Goal: Transaction & Acquisition: Purchase product/service

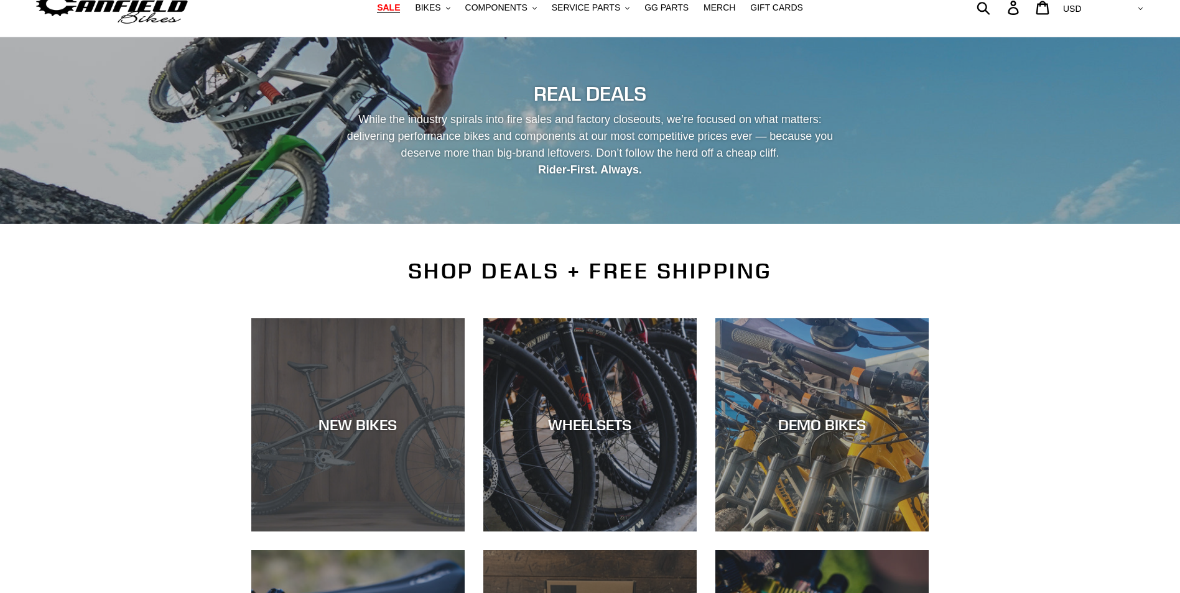
scroll to position [124, 0]
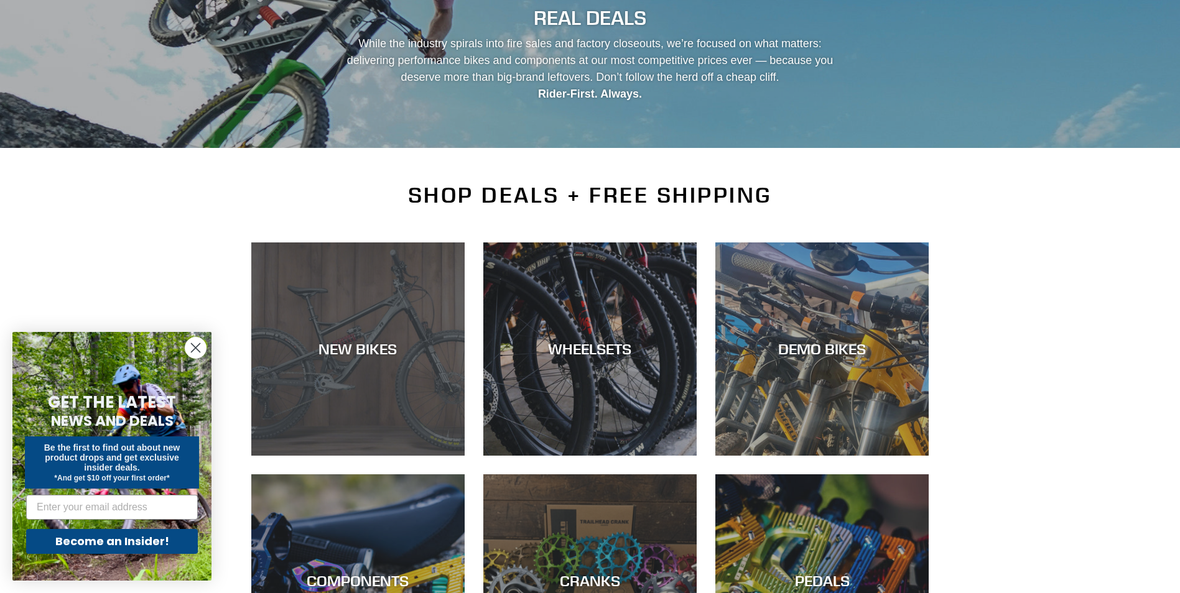
click at [435, 341] on div "NEW BIKES" at bounding box center [357, 349] width 213 height 18
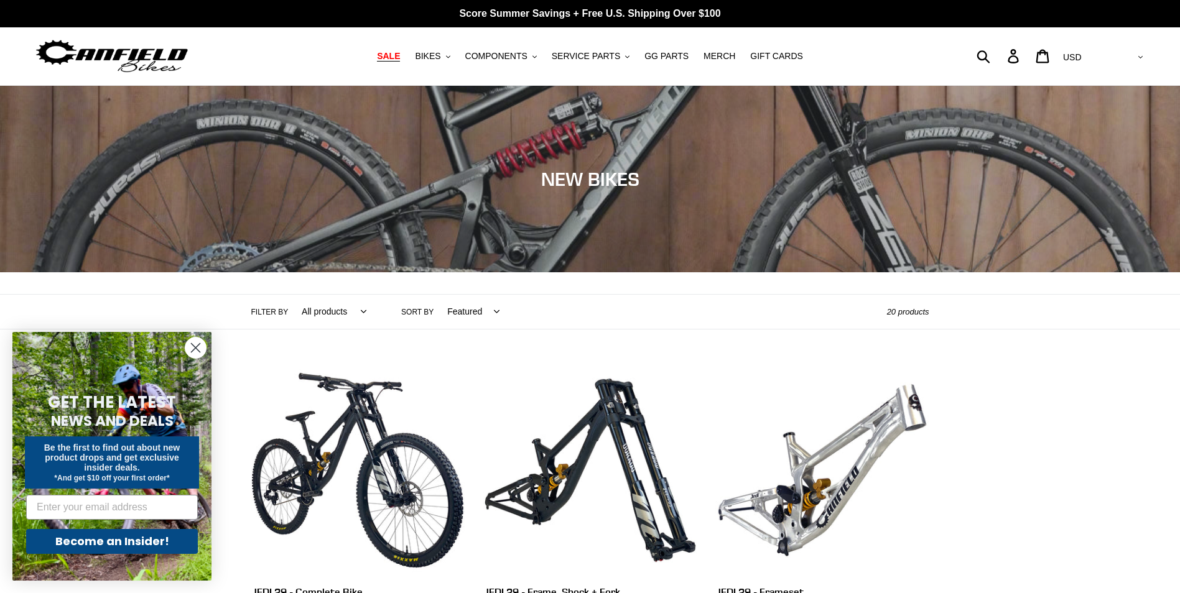
click at [400, 53] on span "SALE" at bounding box center [388, 56] width 23 height 11
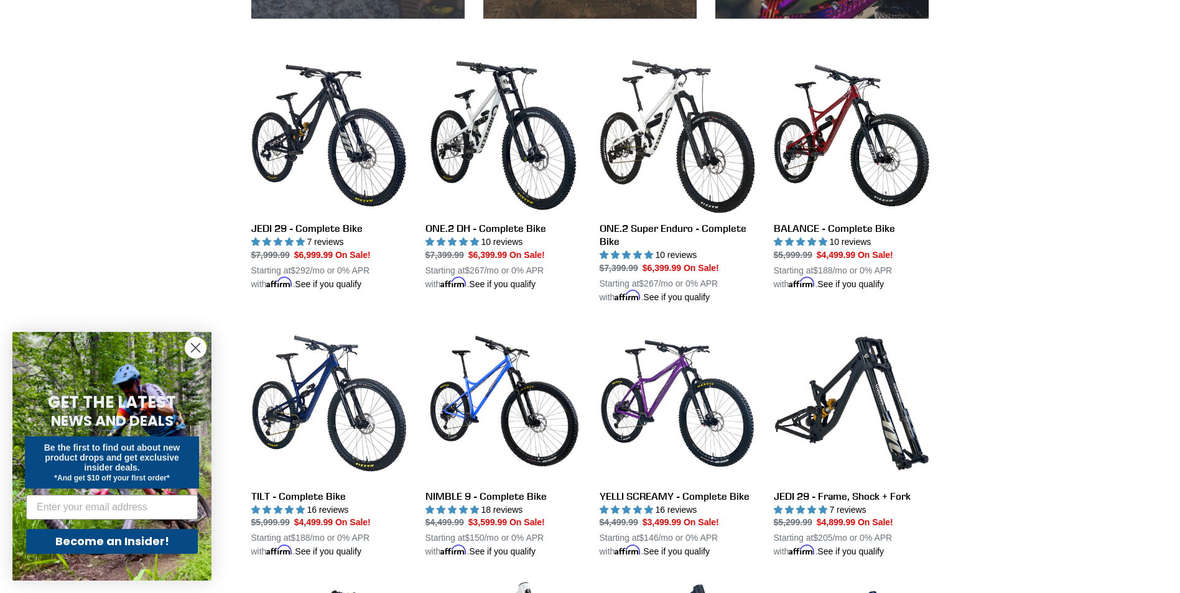
scroll to position [808, 0]
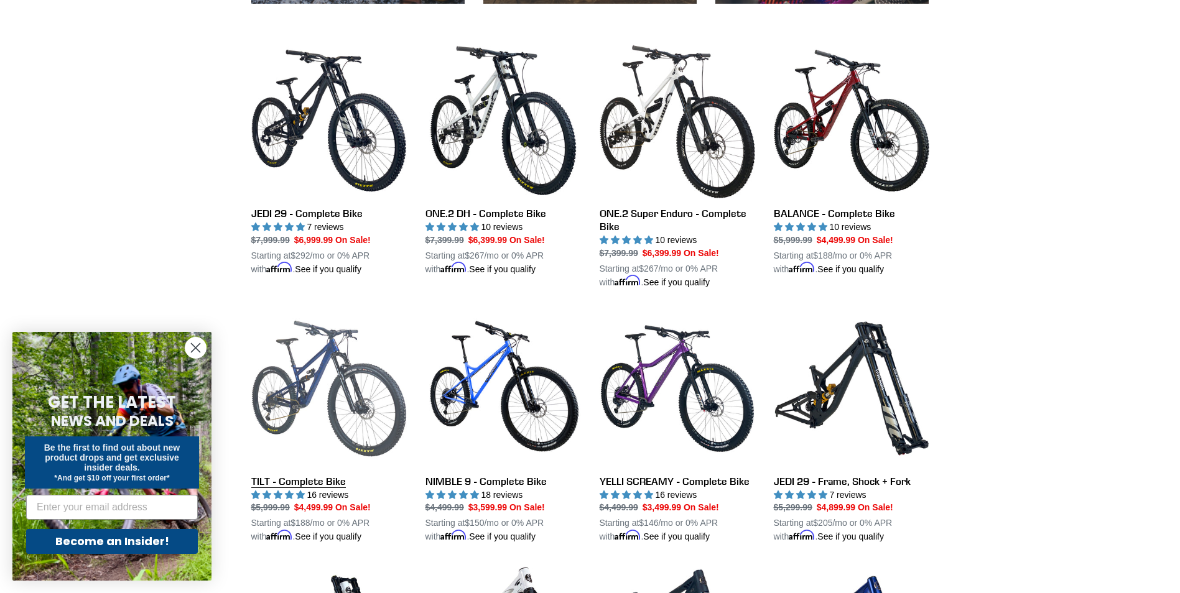
click at [340, 390] on link "TILT - Complete Bike" at bounding box center [328, 427] width 155 height 233
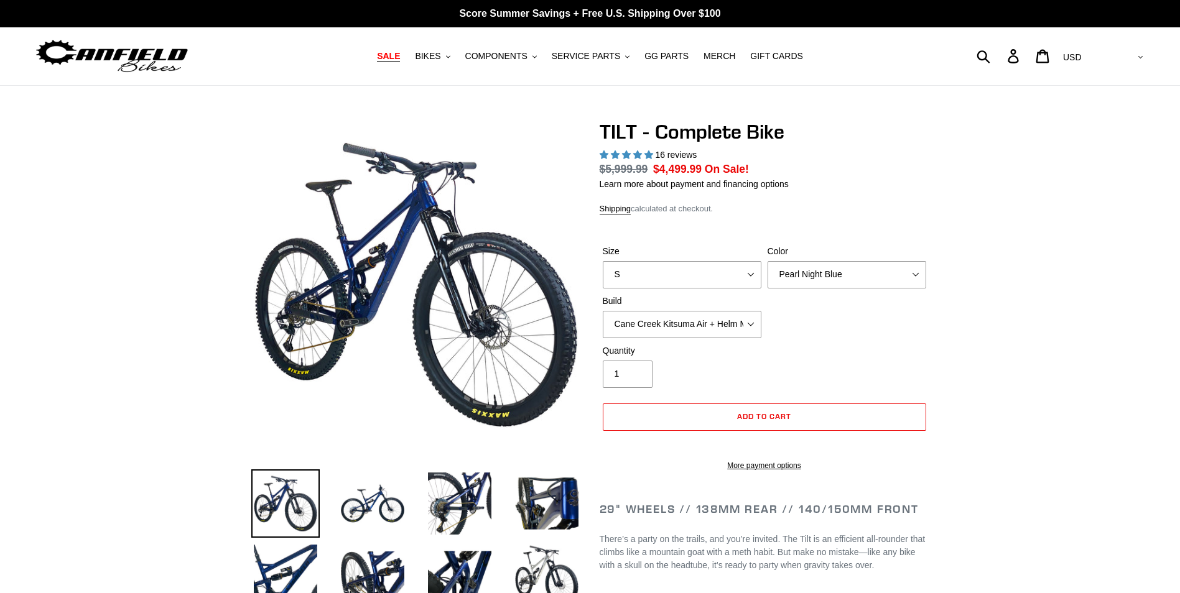
select select "highest-rating"
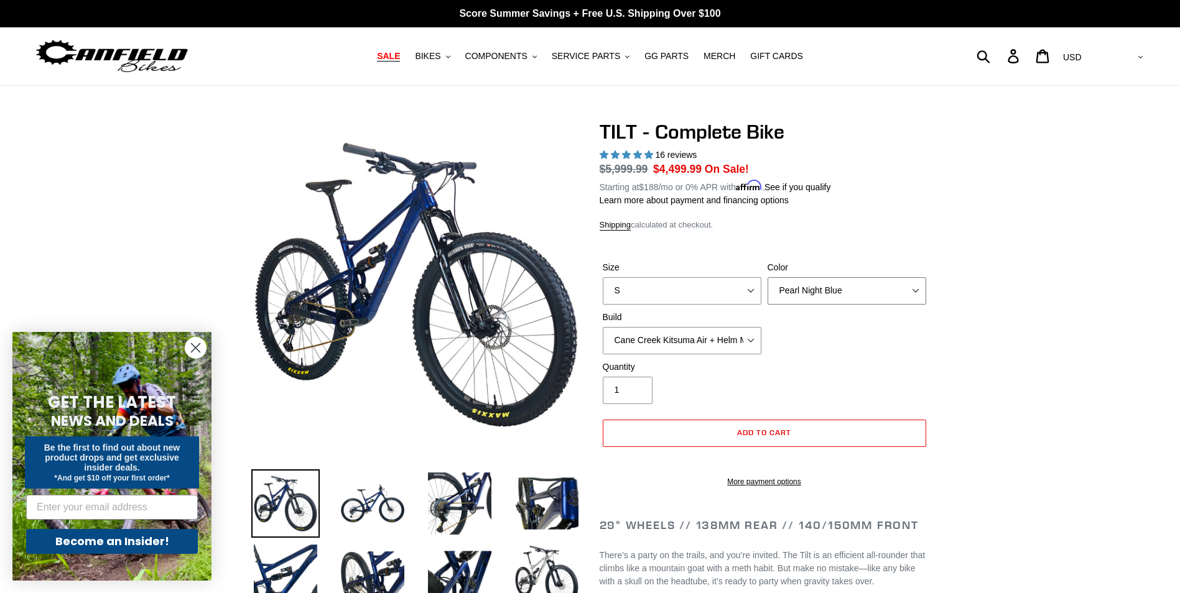
click at [812, 290] on select "Pearl Night Blue Stealth Silver Raw" at bounding box center [846, 290] width 159 height 27
select select "Stealth Silver"
click at [767, 277] on select "Pearl Night Blue Stealth Silver Raw" at bounding box center [846, 290] width 159 height 27
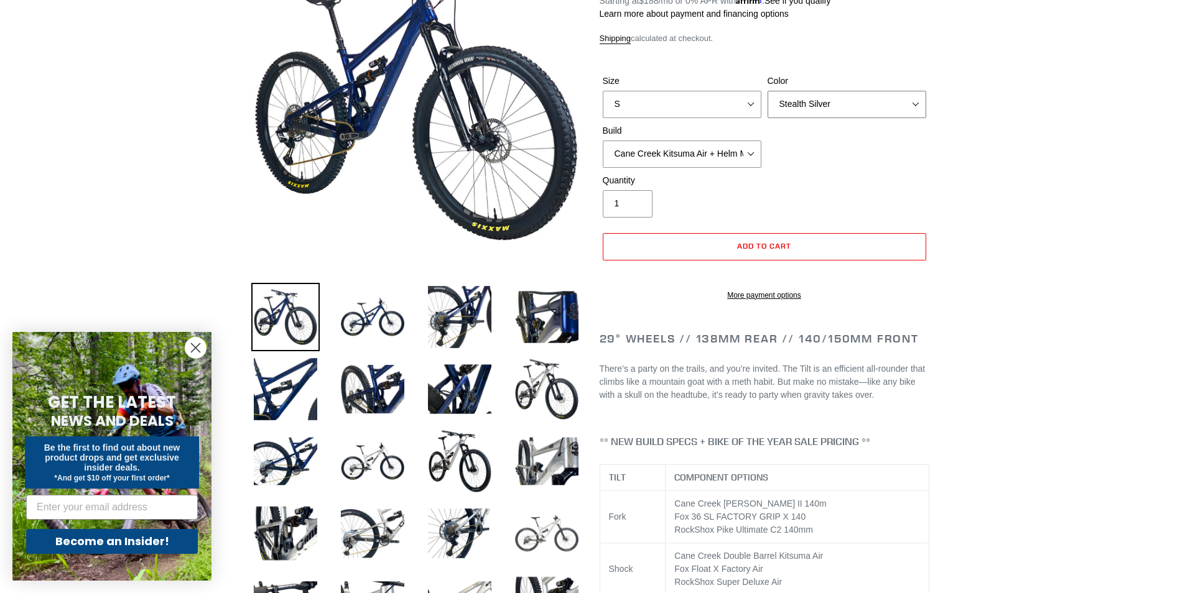
scroll to position [311, 0]
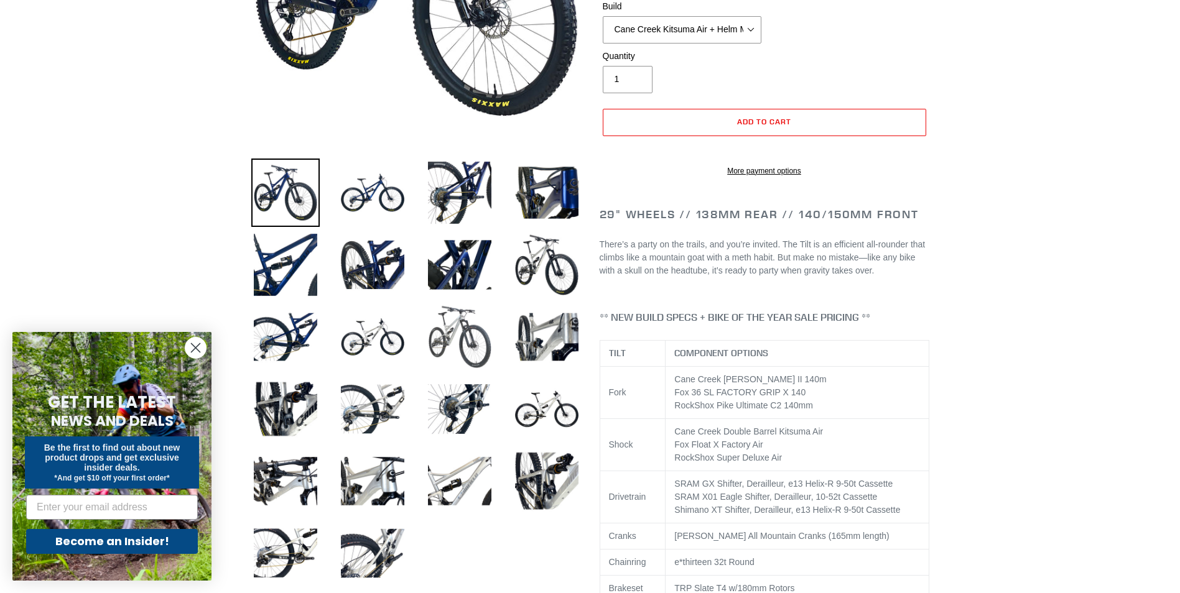
click at [479, 316] on img at bounding box center [459, 337] width 68 height 68
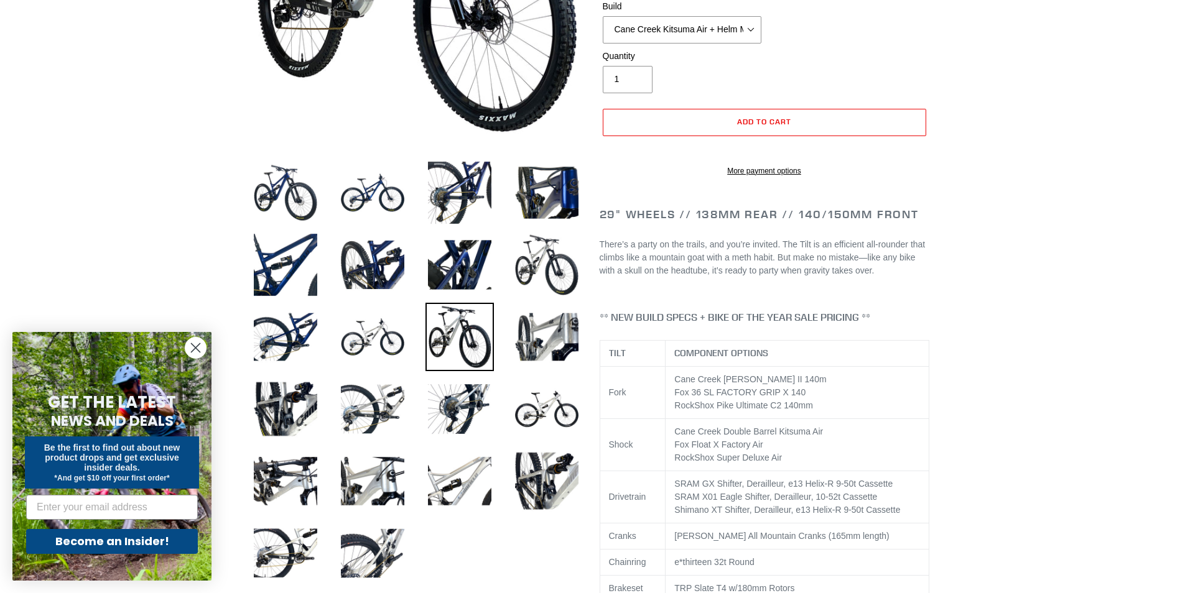
scroll to position [124, 0]
